Goal: Download file/media

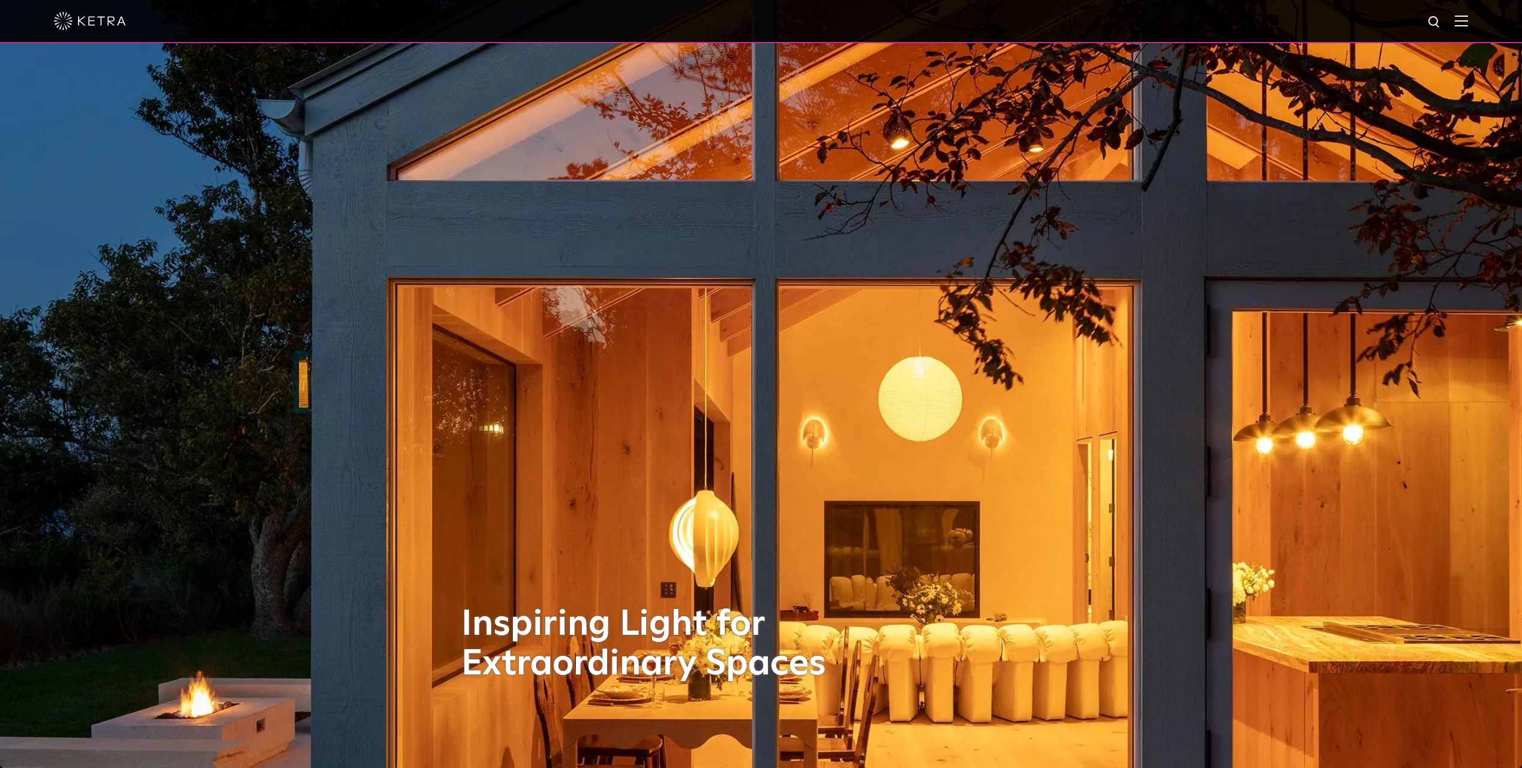
click at [1468, 24] on img at bounding box center [1461, 20] width 13 height 11
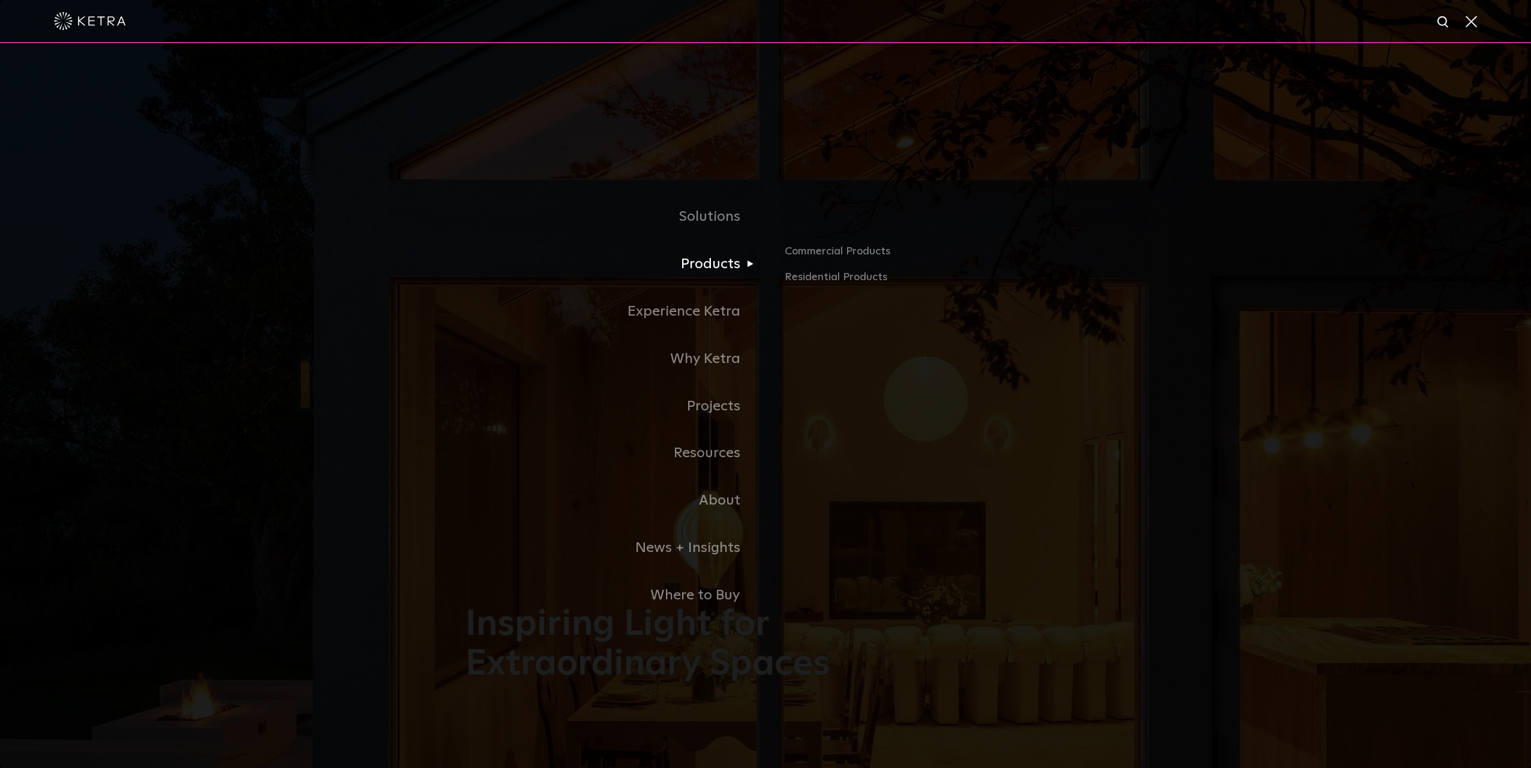
click at [728, 264] on link "Products" at bounding box center [616, 264] width 300 height 47
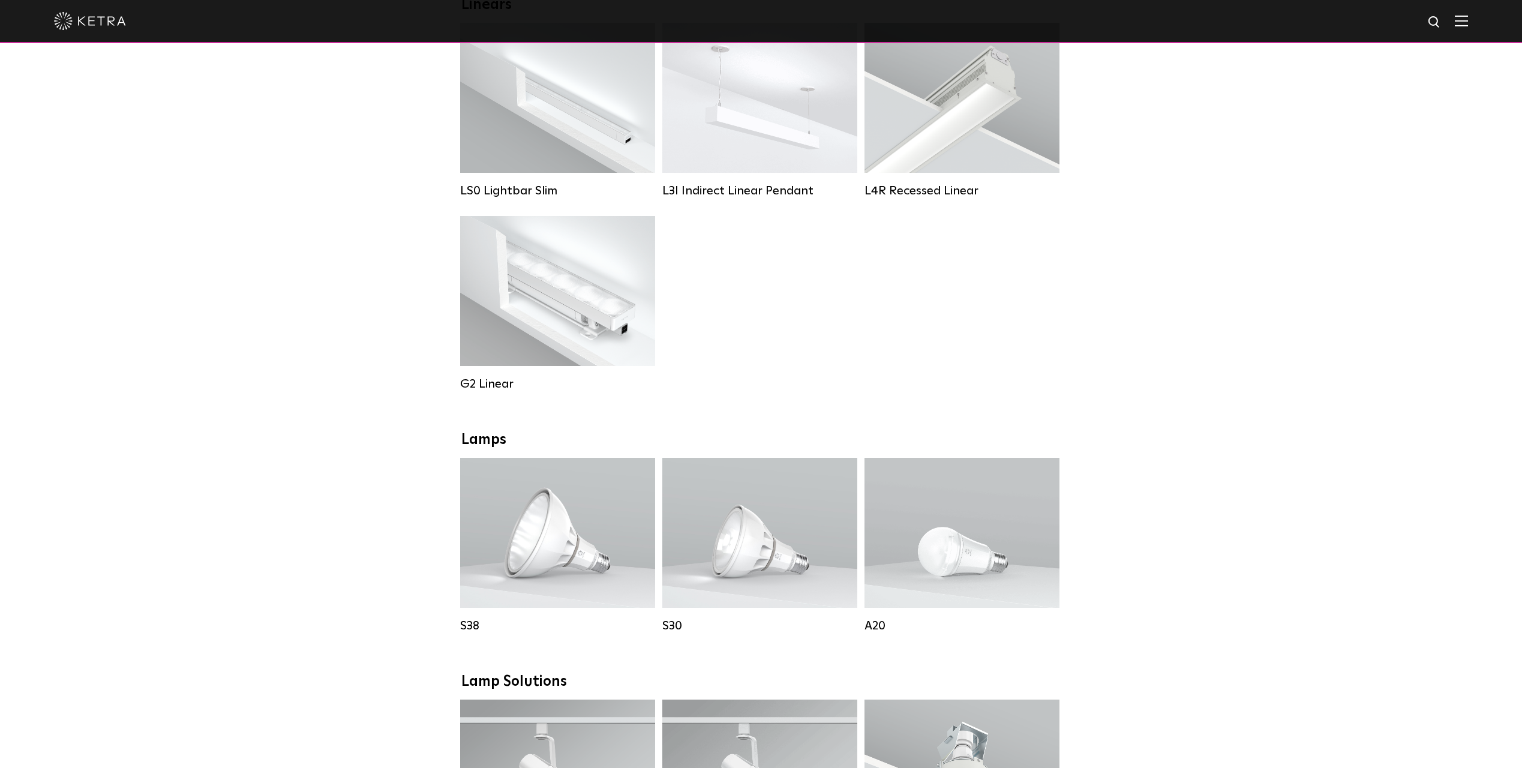
scroll to position [600, 0]
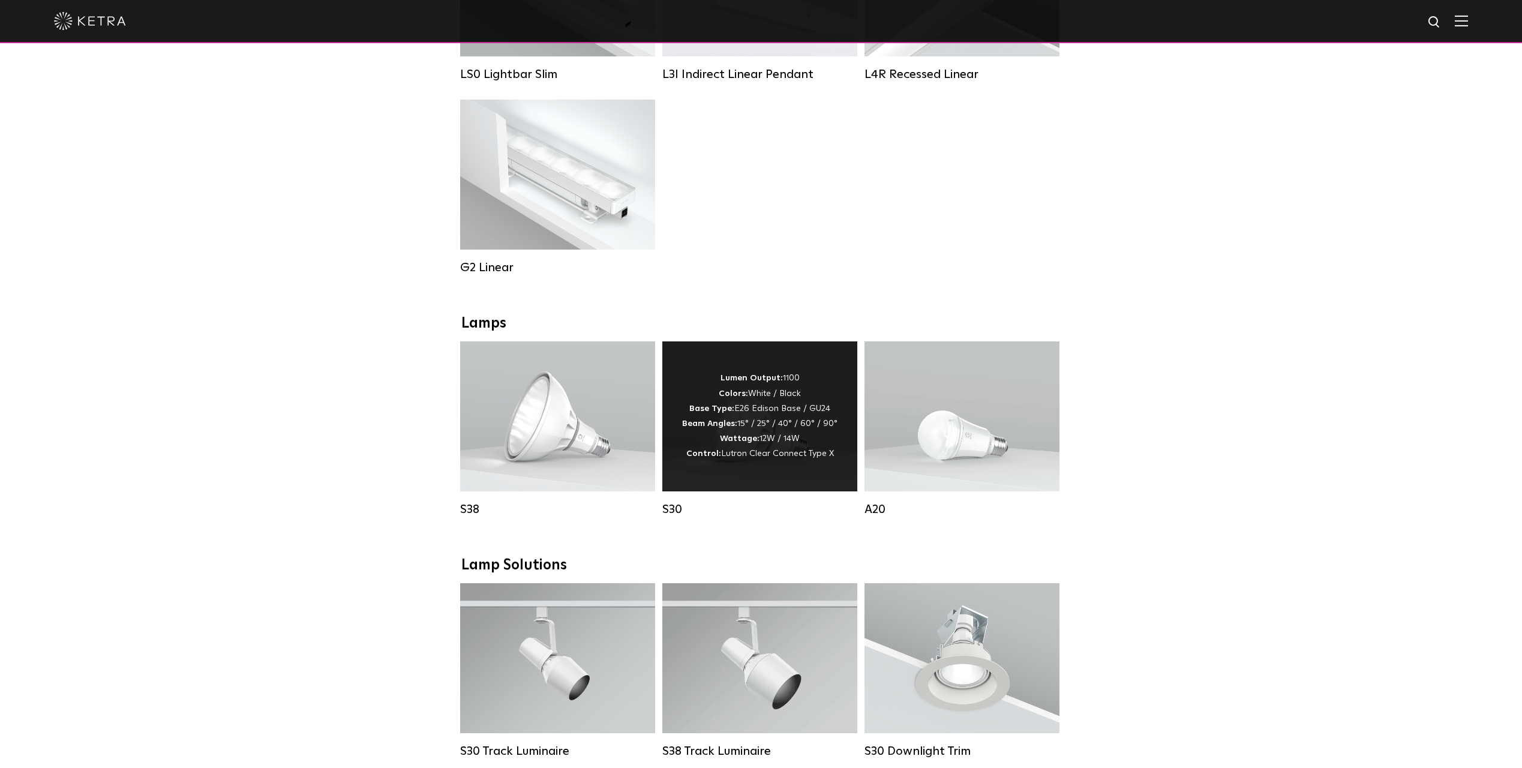
click at [781, 433] on div "Lumen Output: 1100 Colors: White / Black Base Type: E26 Edison Base / GU24 Beam…" at bounding box center [759, 416] width 155 height 91
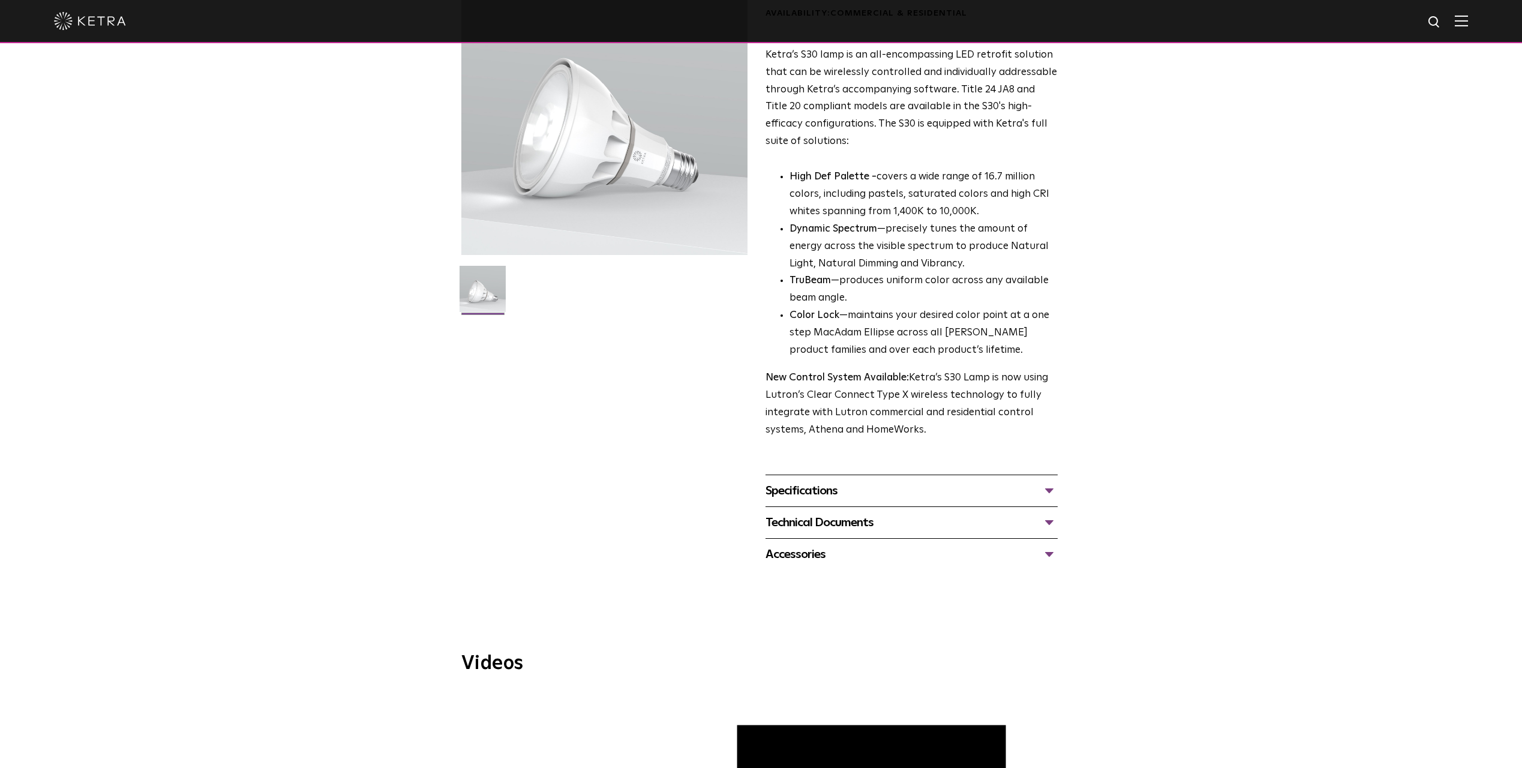
scroll to position [240, 0]
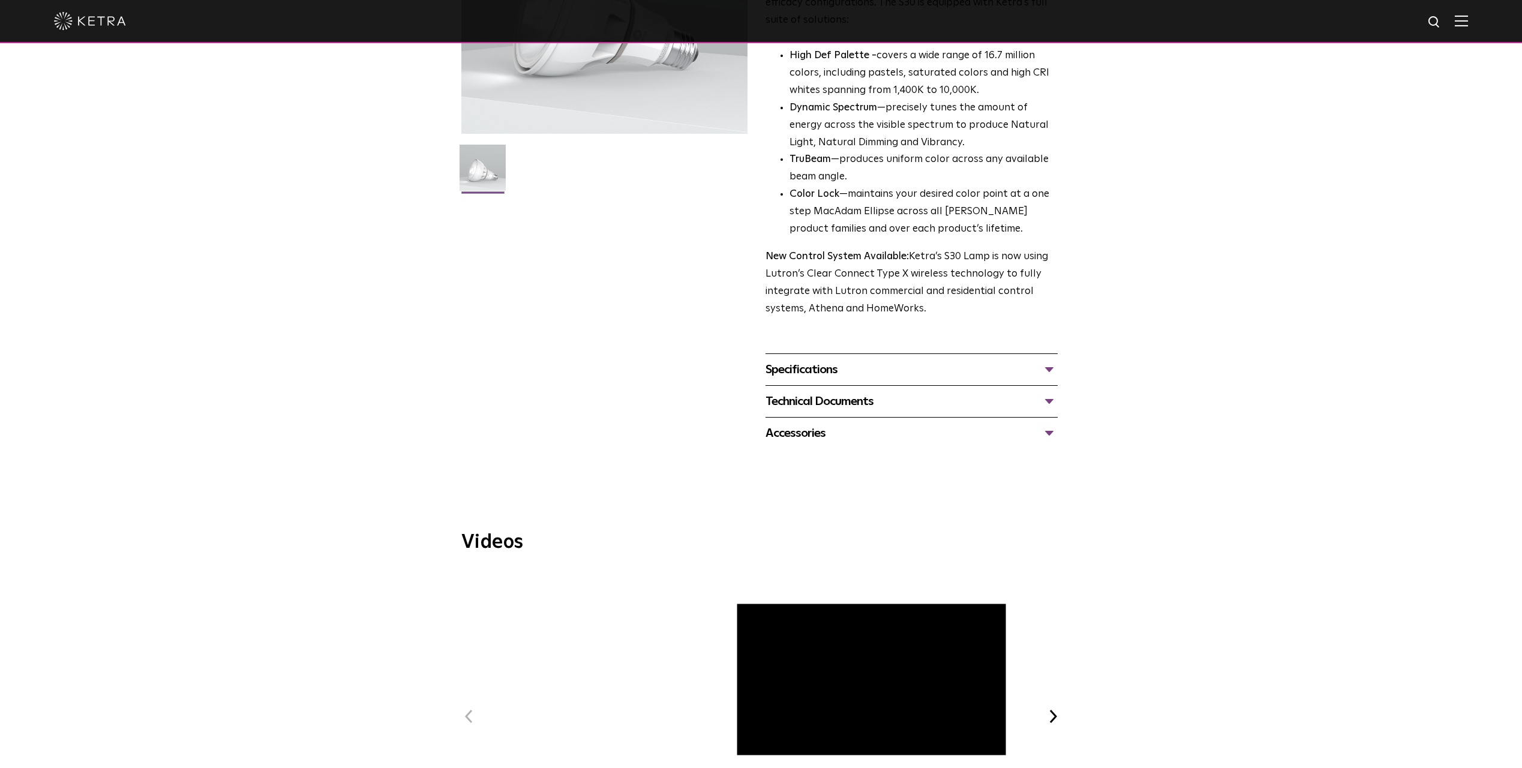
click at [882, 370] on div "Specifications" at bounding box center [912, 369] width 292 height 19
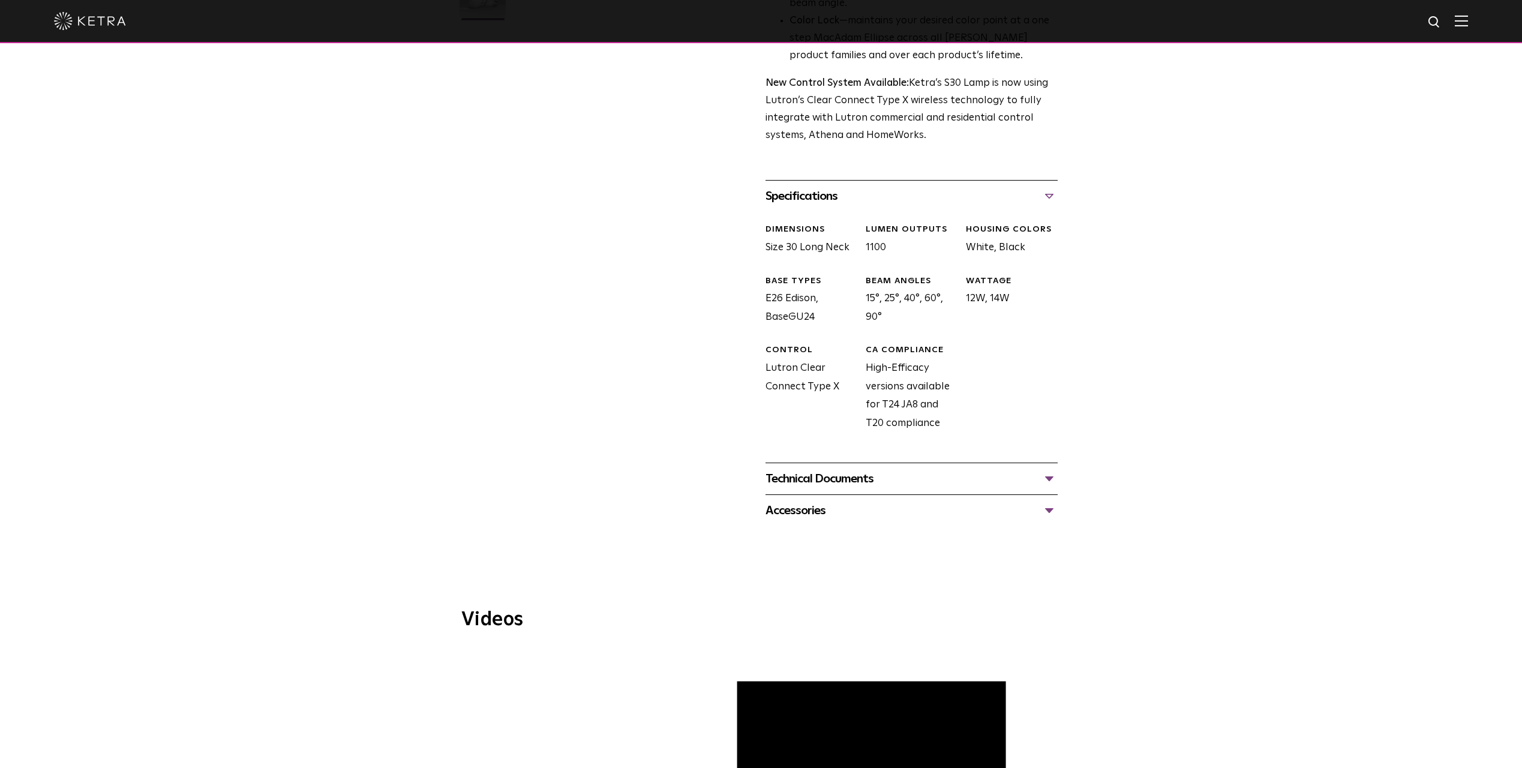
scroll to position [420, 0]
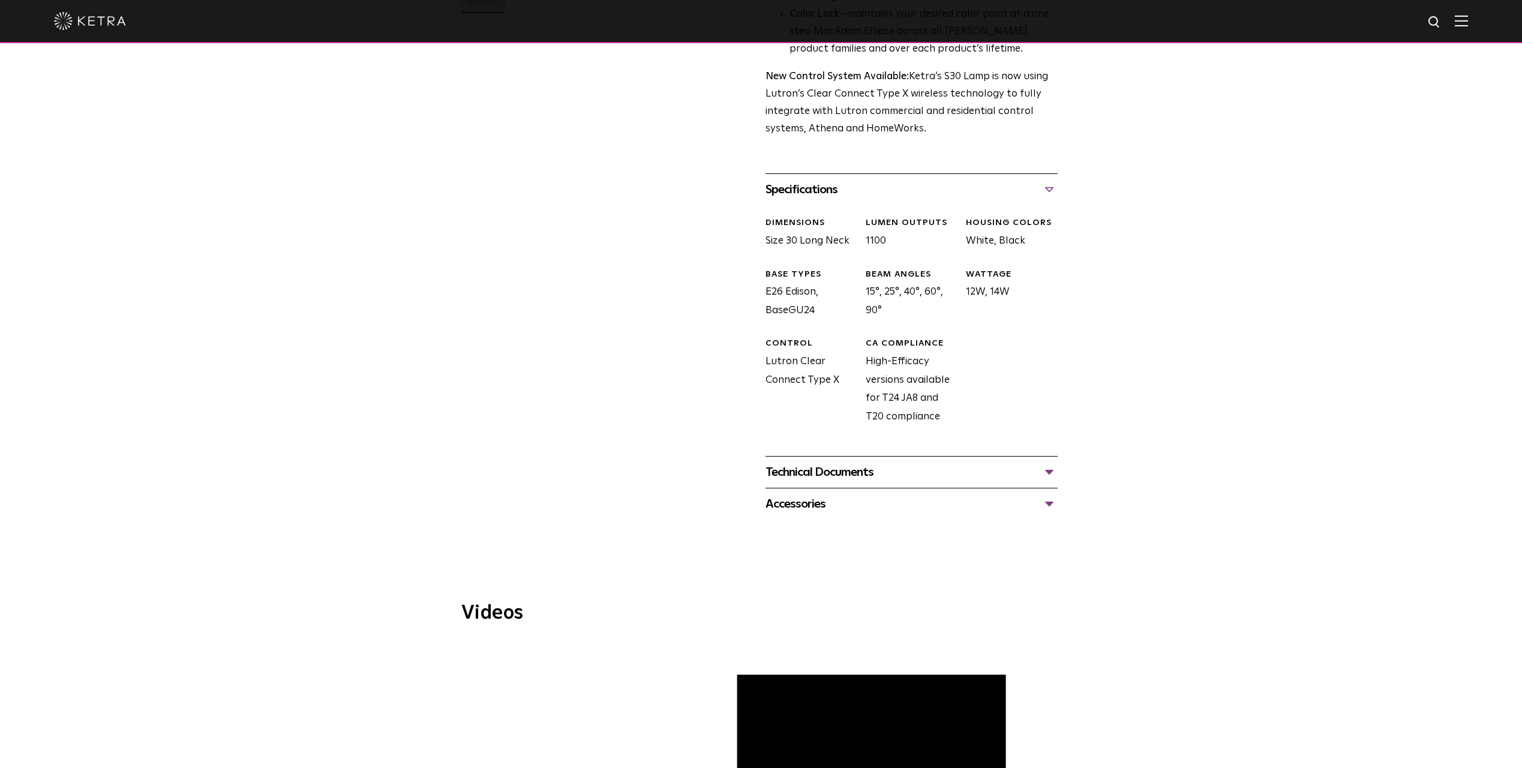
click at [858, 467] on div "Technical Documents" at bounding box center [912, 472] width 292 height 19
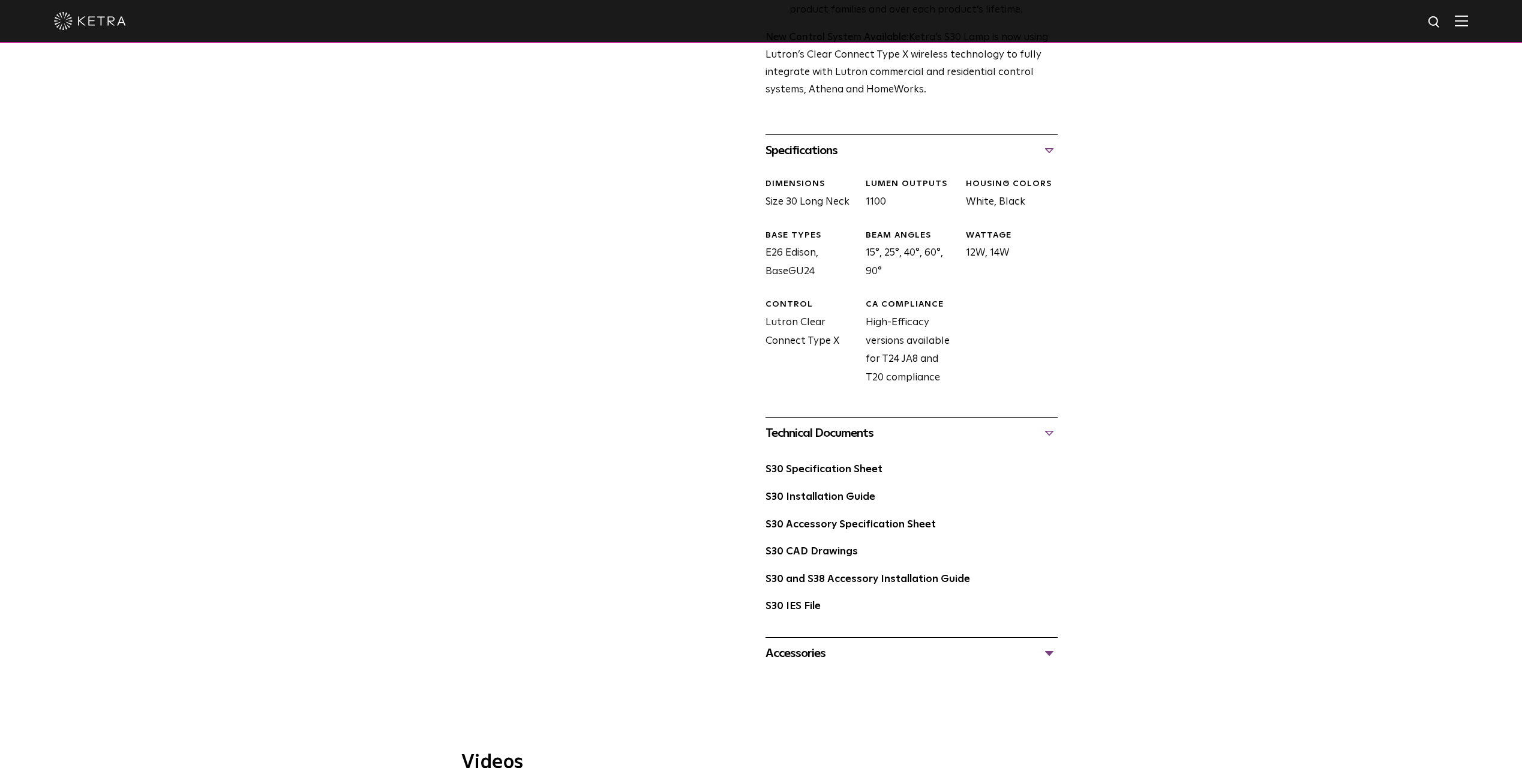
scroll to position [480, 0]
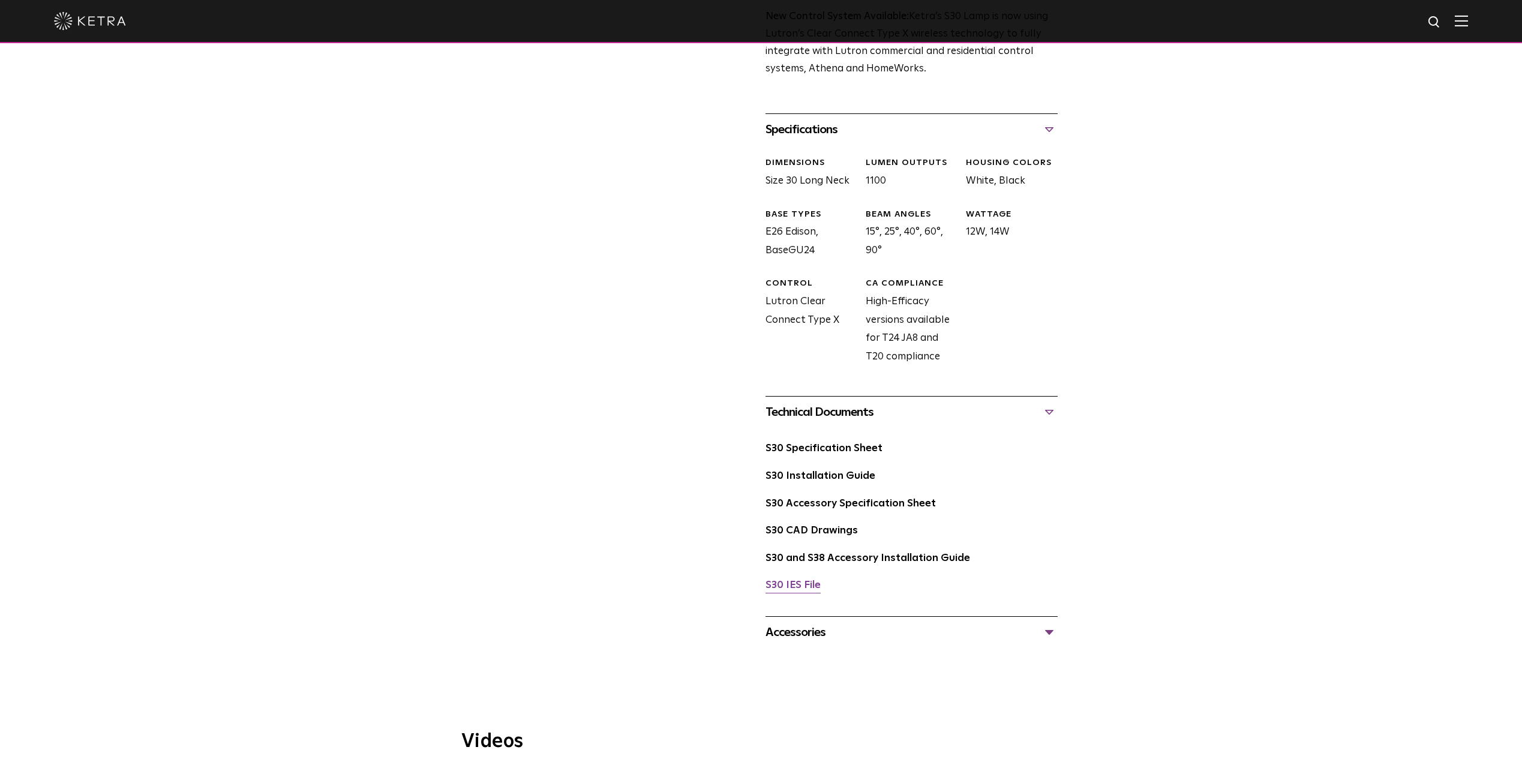
click at [797, 582] on link "S30 IES File" at bounding box center [793, 585] width 55 height 10
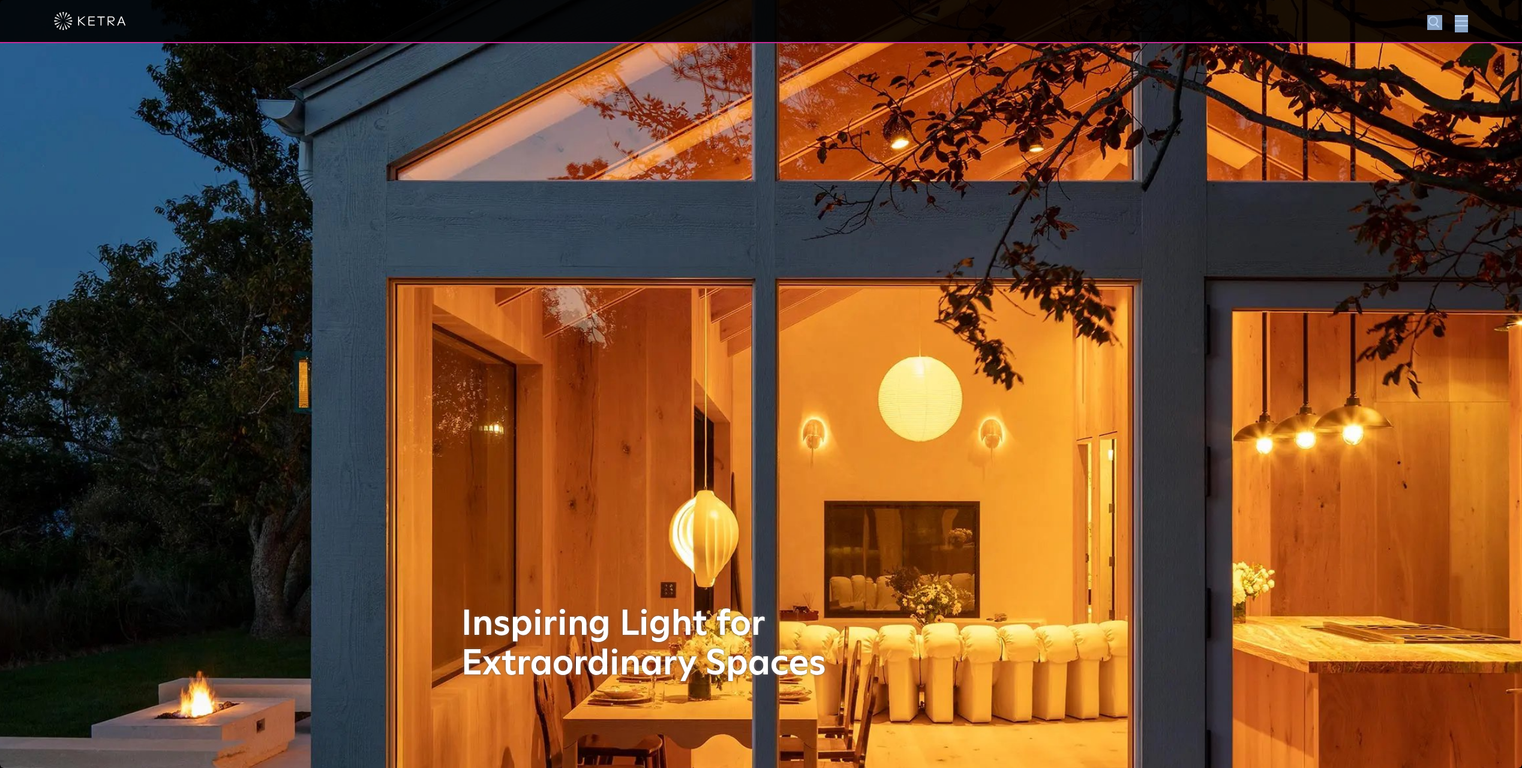
click at [1466, 19] on div at bounding box center [761, 21] width 1522 height 43
click at [1468, 22] on img at bounding box center [1461, 20] width 13 height 11
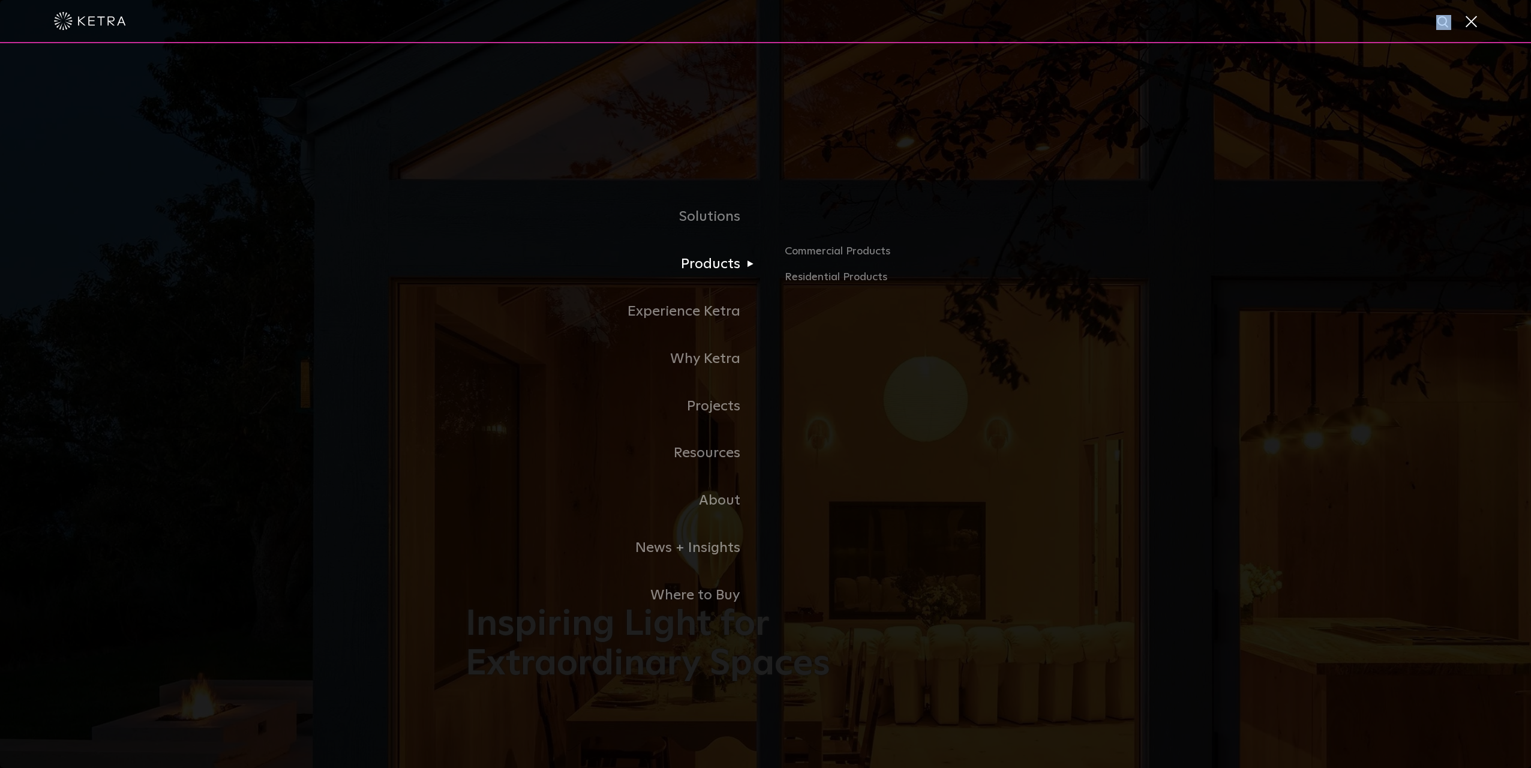
click at [721, 260] on link "Products" at bounding box center [616, 264] width 300 height 47
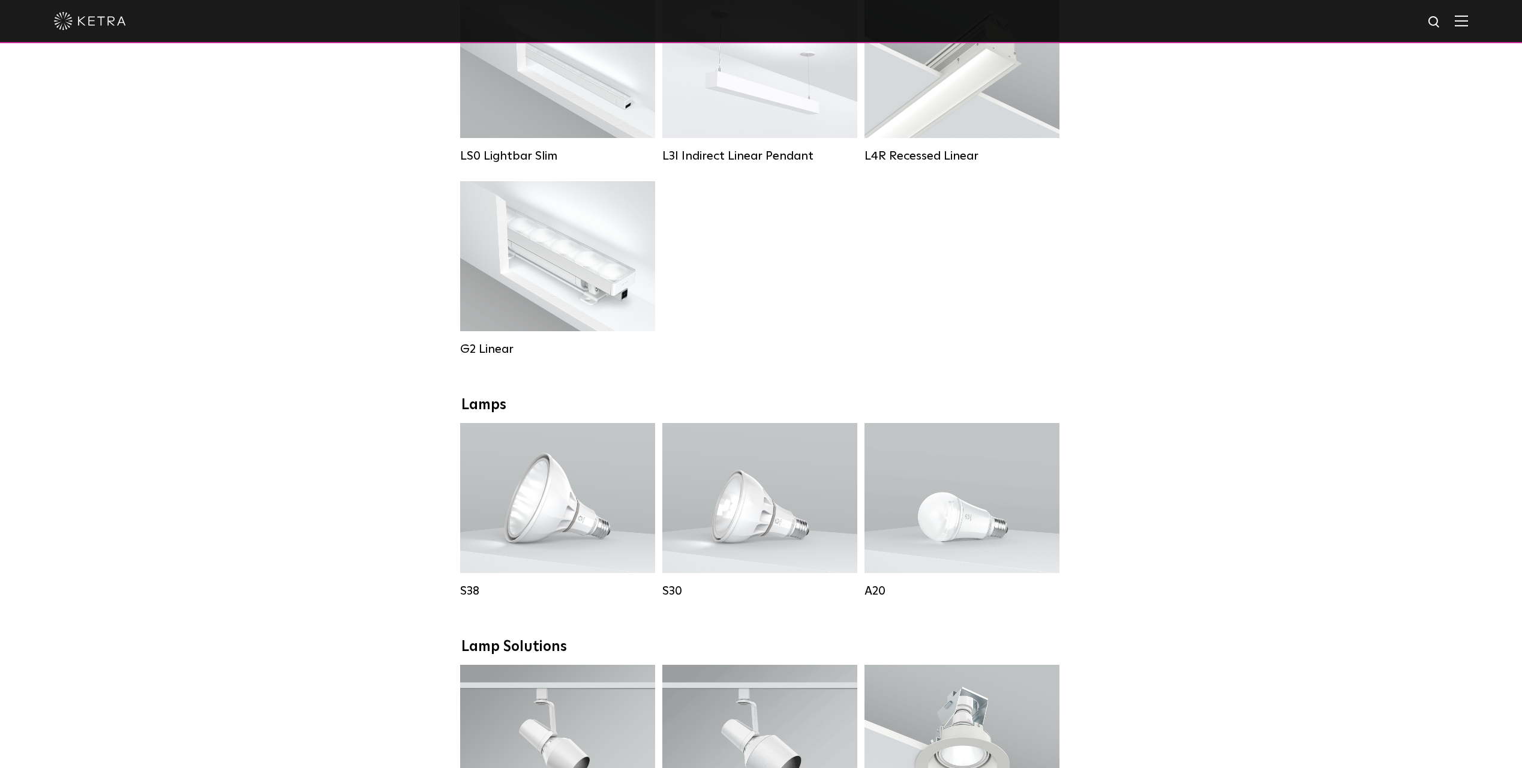
scroll to position [540, 0]
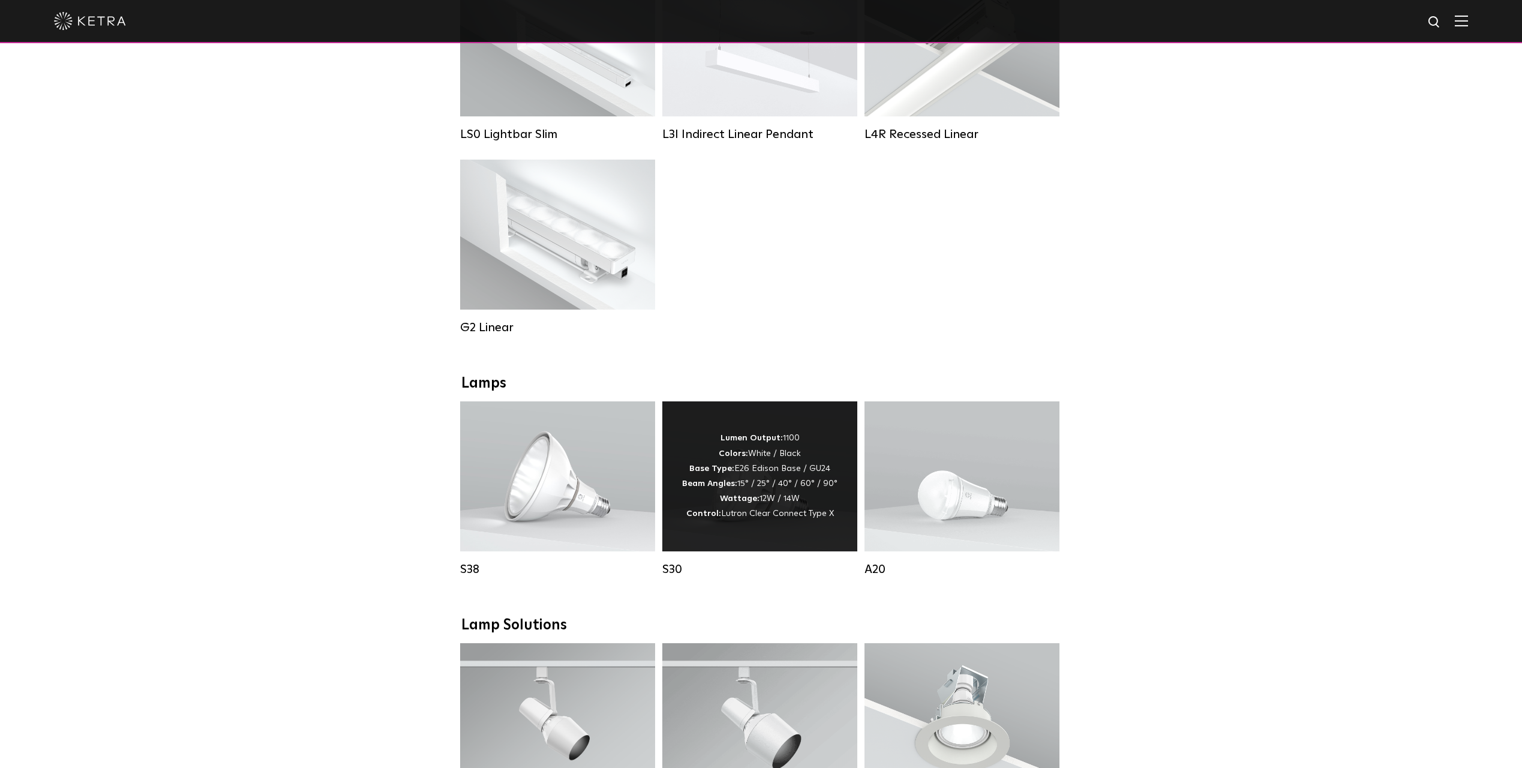
click at [778, 486] on div "Lumen Output: 1100 Colors: White / Black Base Type: E26 Edison Base / GU24 Beam…" at bounding box center [759, 476] width 155 height 91
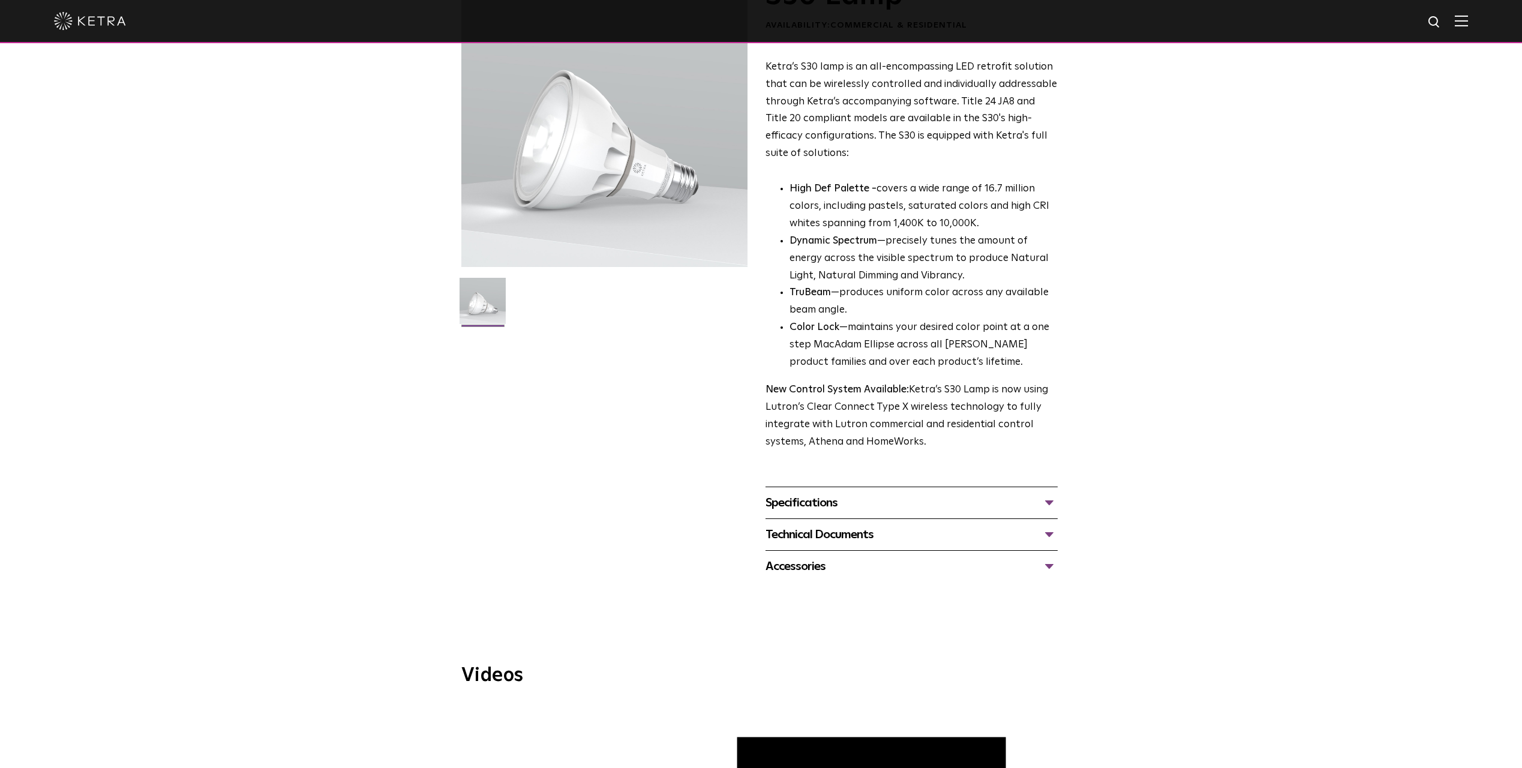
scroll to position [120, 0]
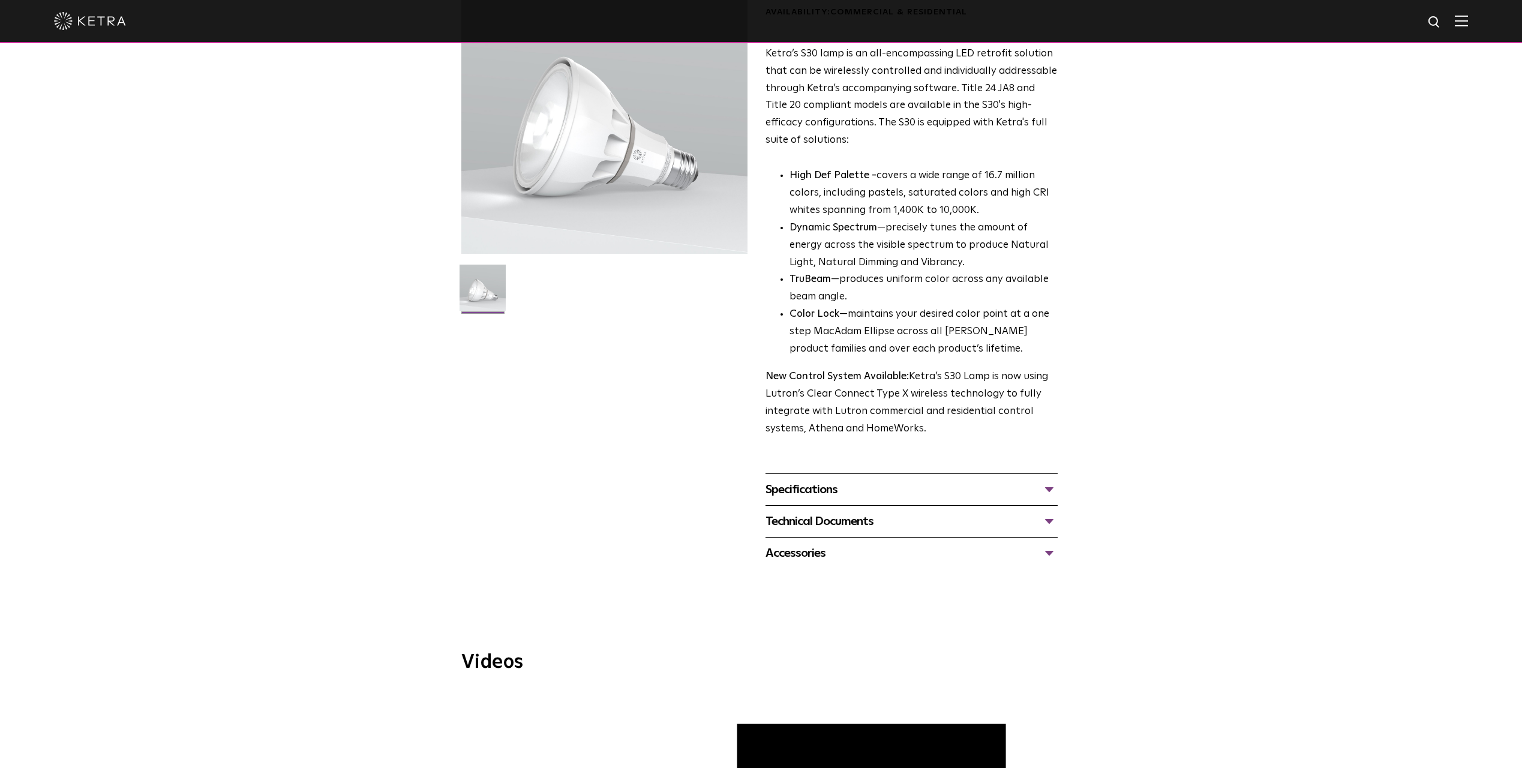
click at [890, 488] on div "Specifications" at bounding box center [912, 489] width 292 height 19
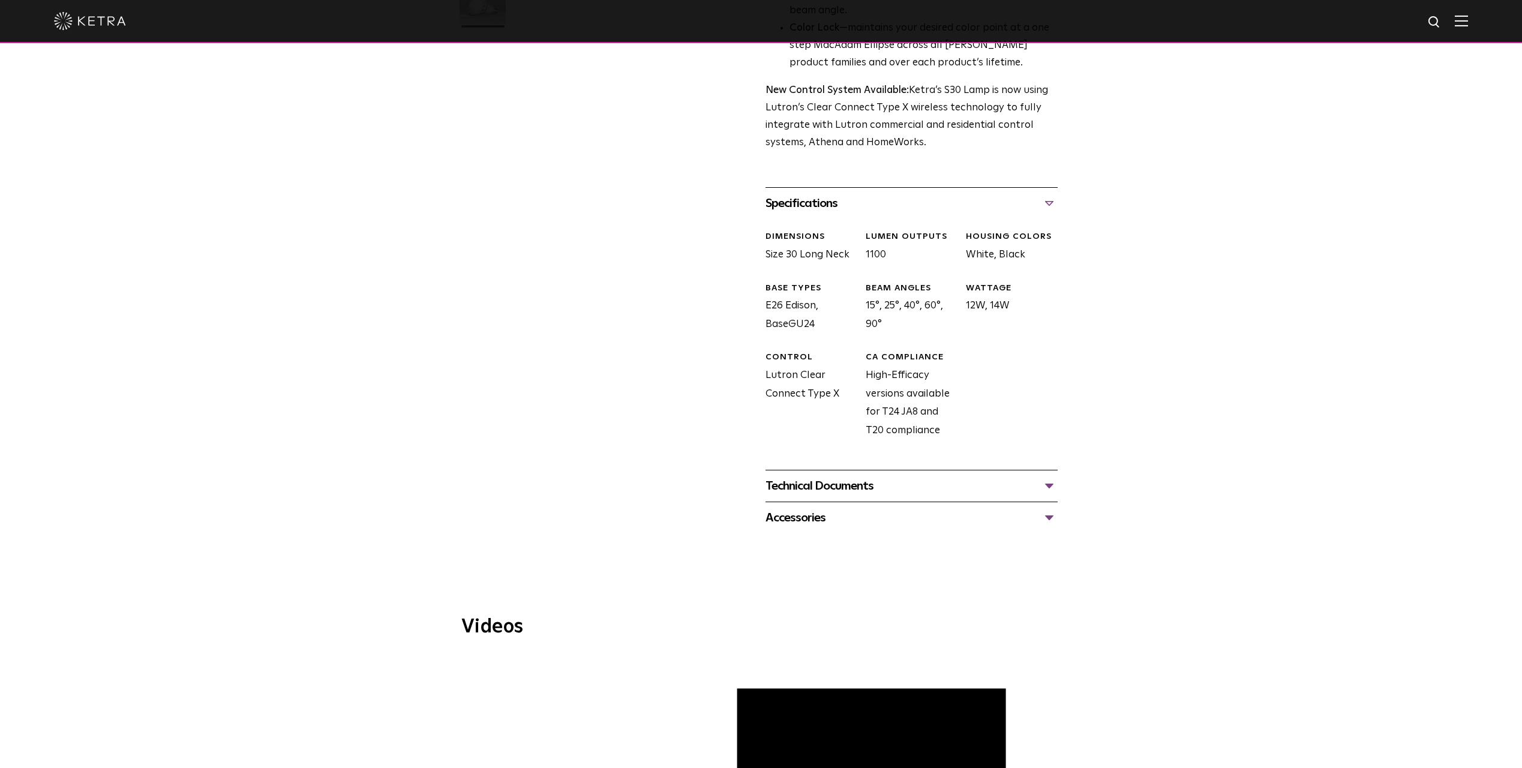
scroll to position [360, 0]
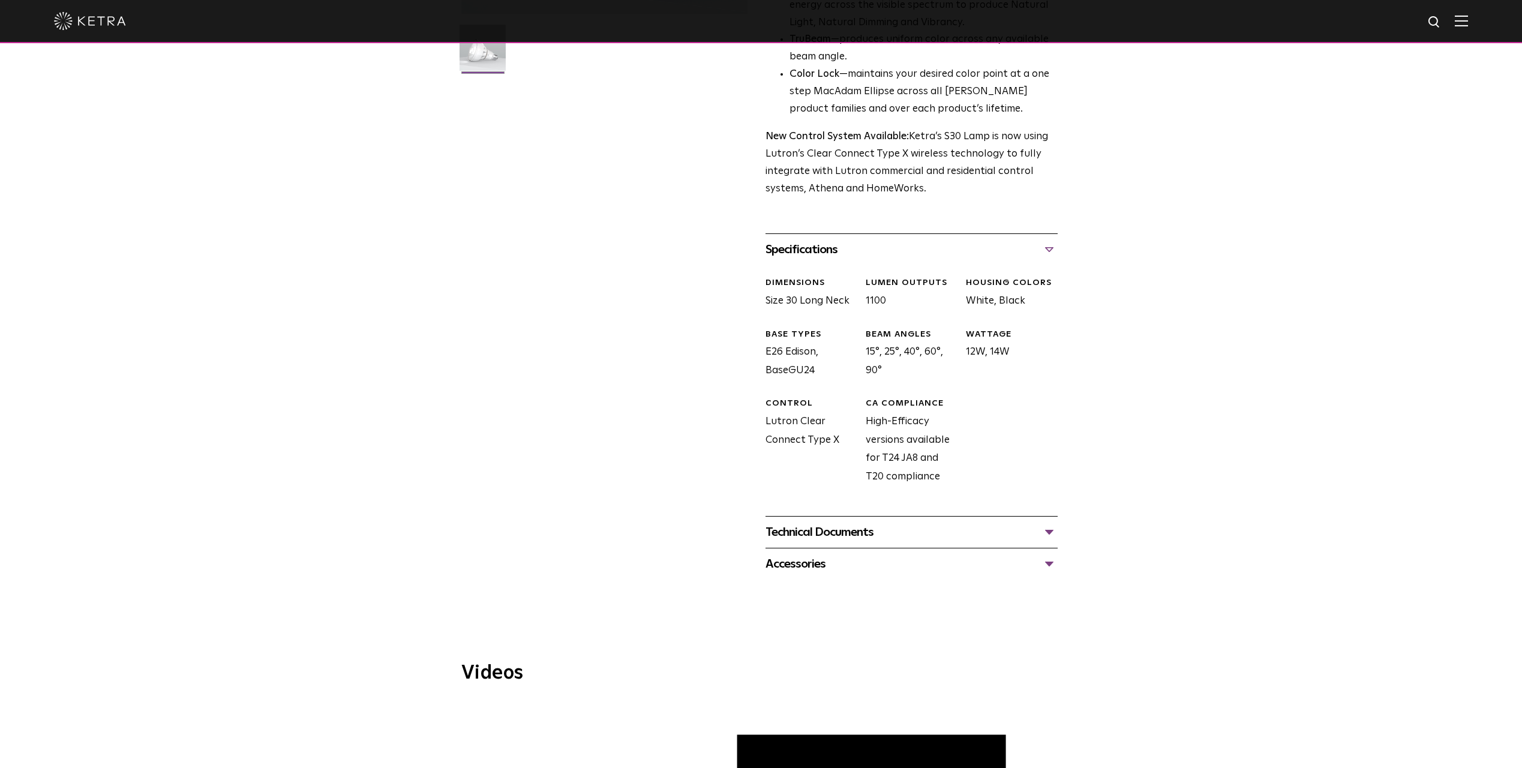
click at [913, 529] on div "Technical Documents" at bounding box center [912, 532] width 292 height 19
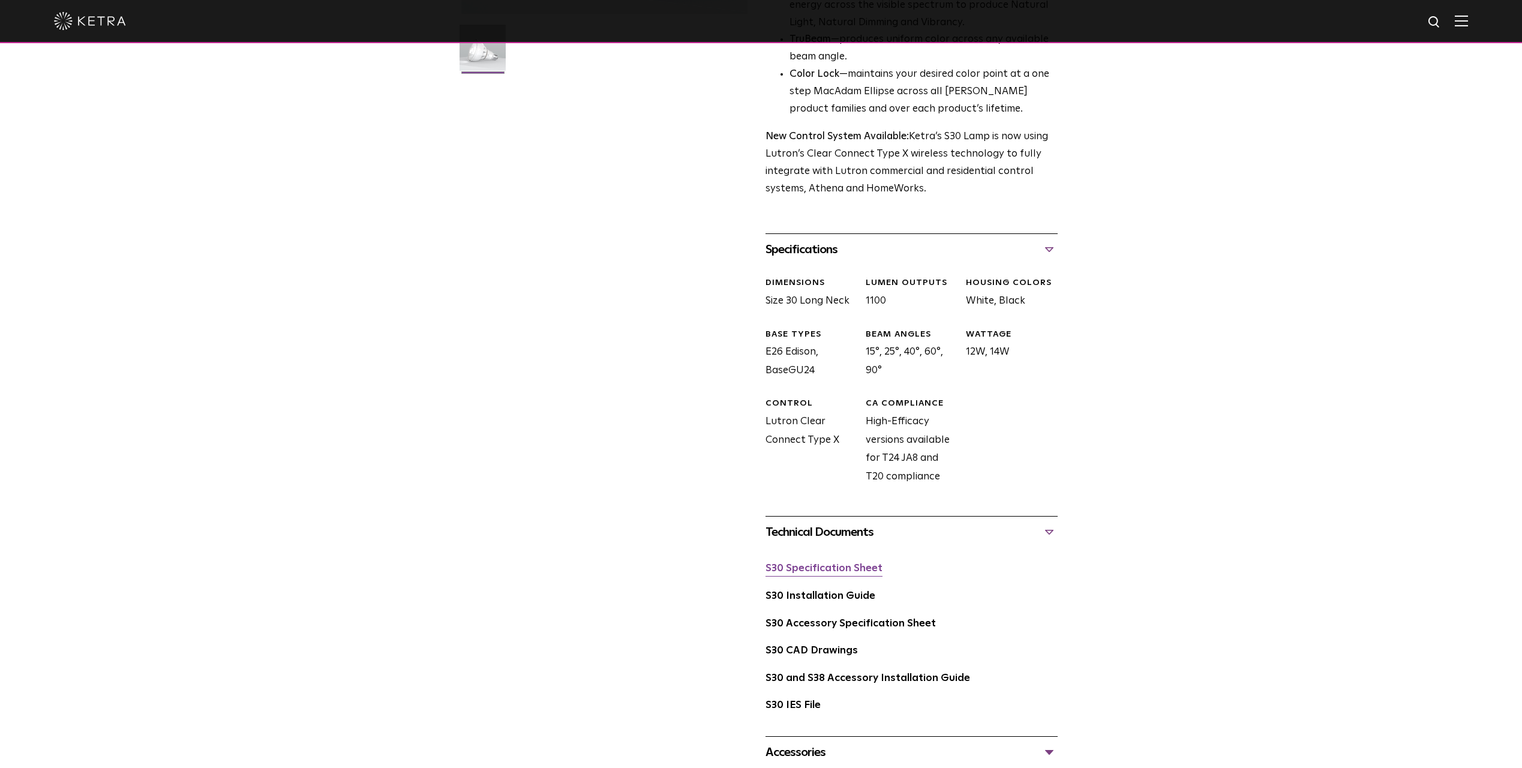
click at [812, 571] on link "S30 Specification Sheet" at bounding box center [824, 568] width 117 height 10
